Goal: Check status: Check status

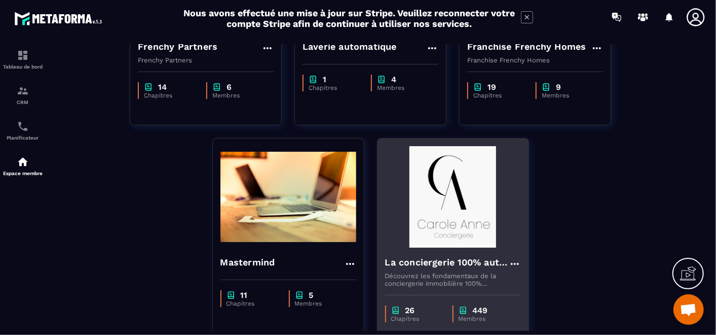
scroll to position [203, 0]
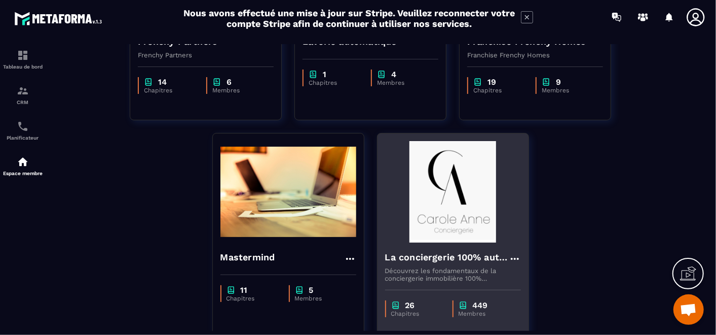
click at [440, 203] on img at bounding box center [453, 191] width 136 height 101
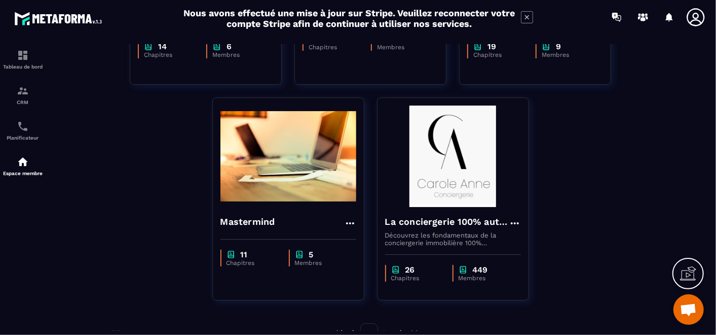
scroll to position [259, 0]
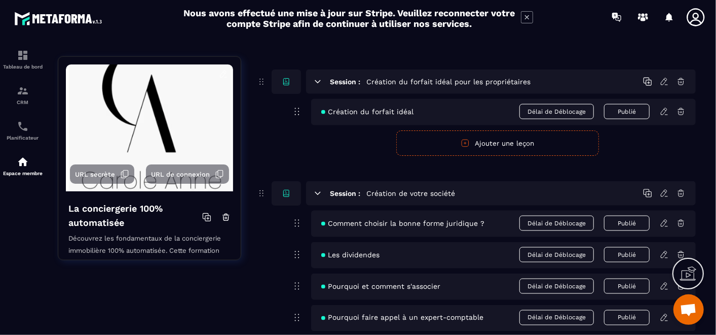
scroll to position [676, 0]
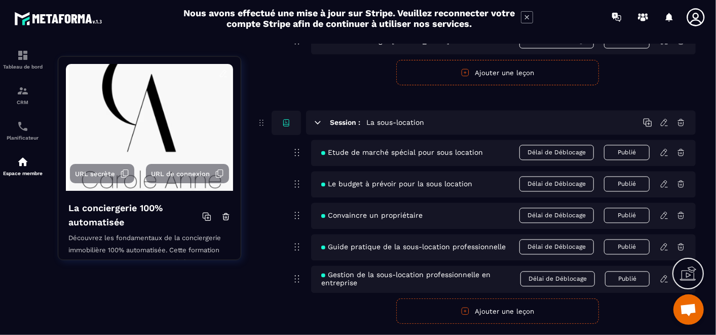
scroll to position [3273, 0]
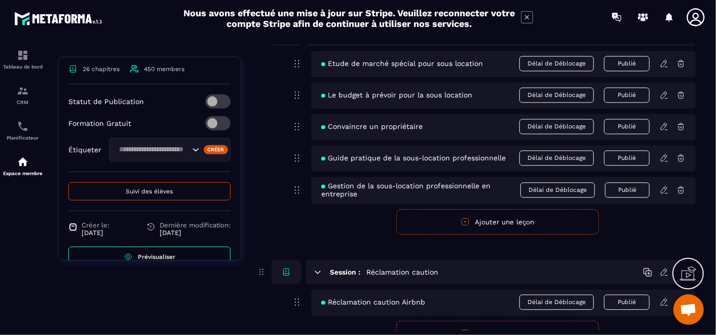
scroll to position [380, 0]
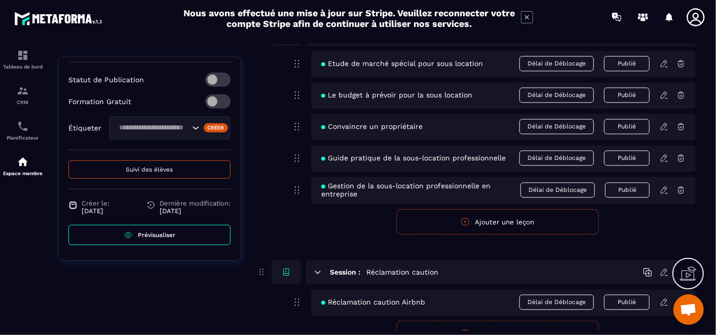
click at [181, 173] on button "Suivi des élèves" at bounding box center [149, 169] width 162 height 18
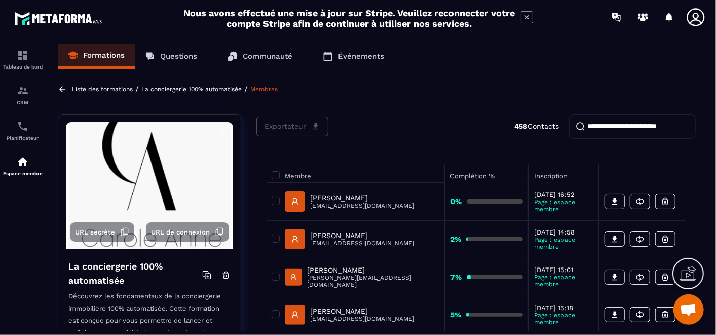
click at [598, 130] on input "search" at bounding box center [632, 126] width 127 height 24
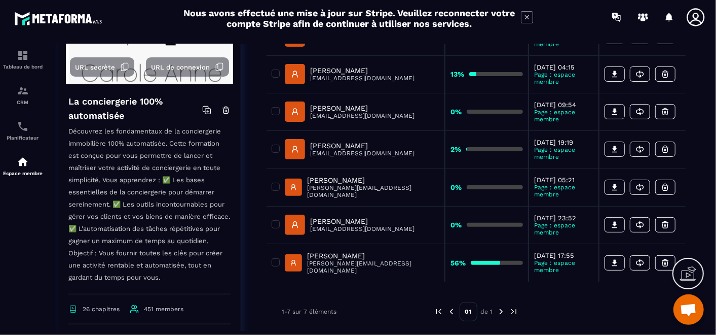
scroll to position [169, 0]
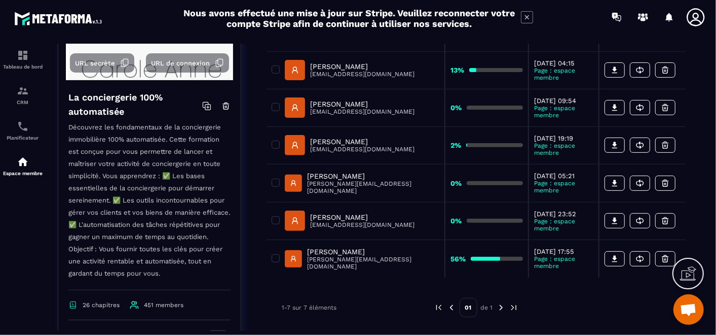
type input "***"
click at [375, 247] on p "[PERSON_NAME]" at bounding box center [373, 251] width 132 height 8
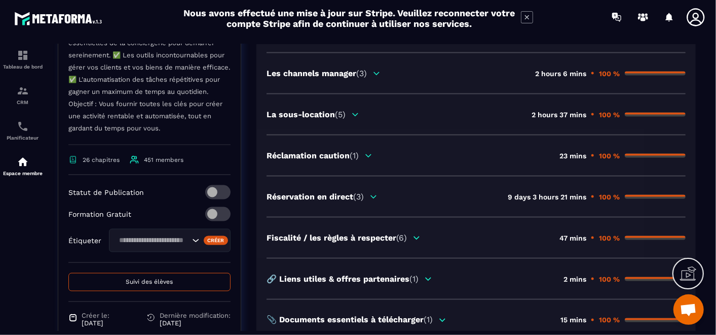
scroll to position [892, 0]
